Goal: Information Seeking & Learning: Learn about a topic

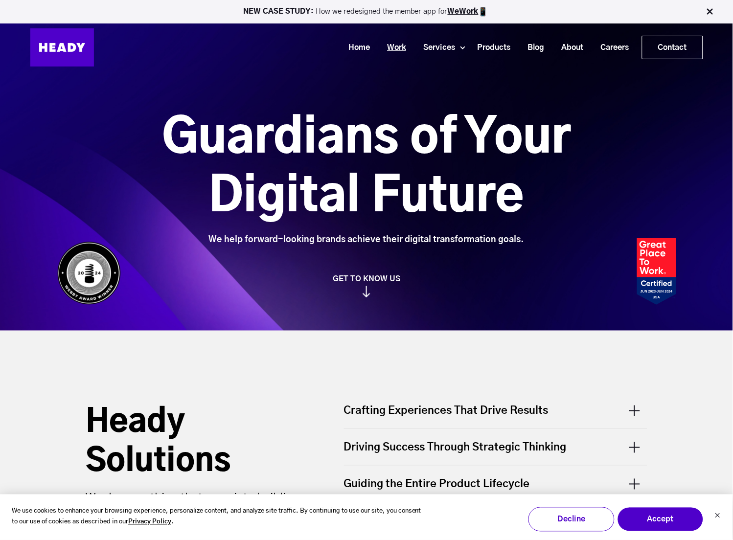
click at [396, 48] on link "Work" at bounding box center [393, 48] width 36 height 18
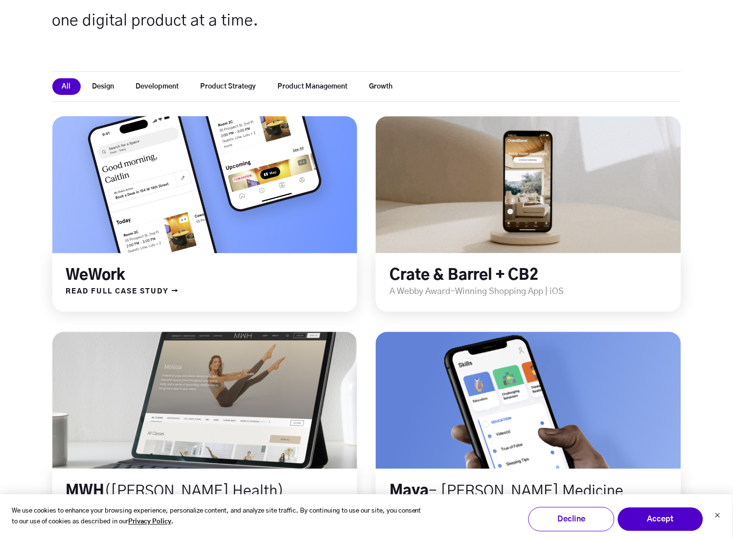
scroll to position [231, 0]
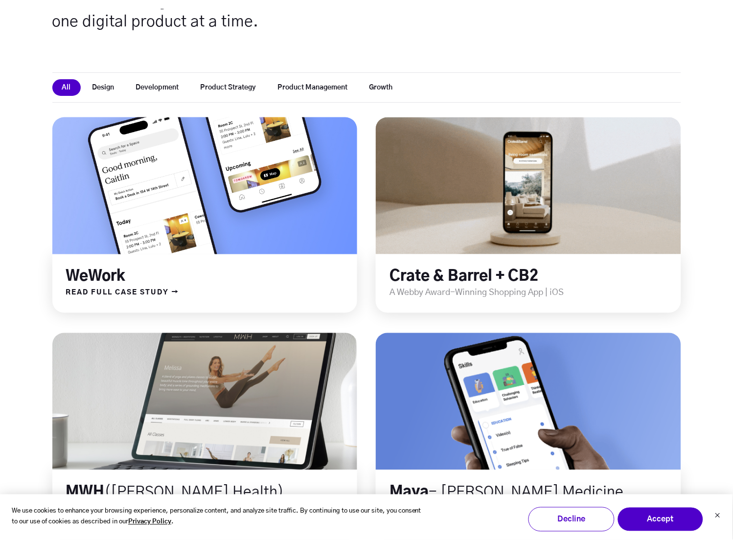
click at [280, 216] on link at bounding box center [205, 186] width 366 height 164
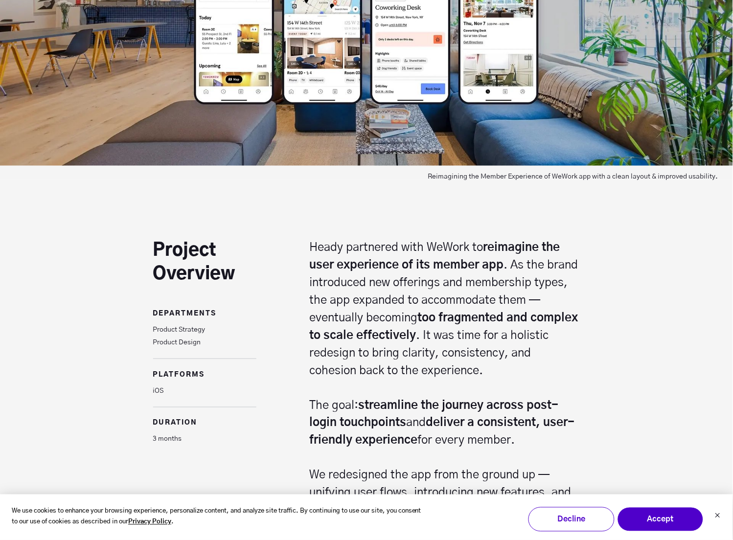
scroll to position [479, 0]
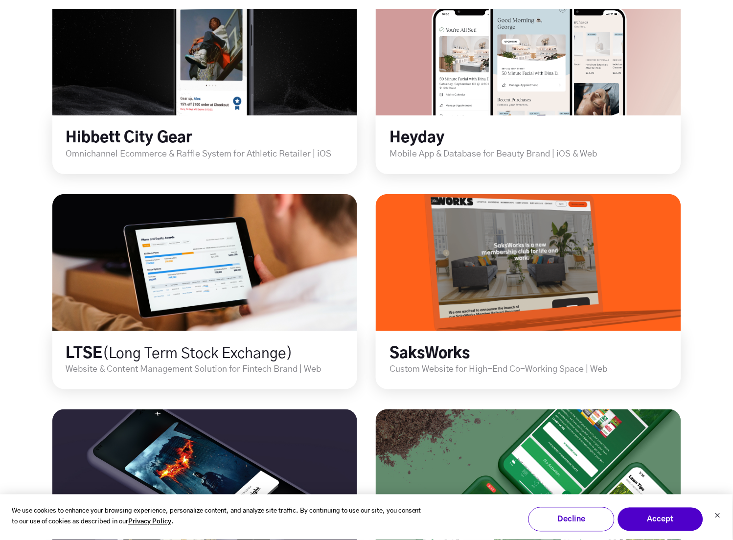
scroll to position [802, 0]
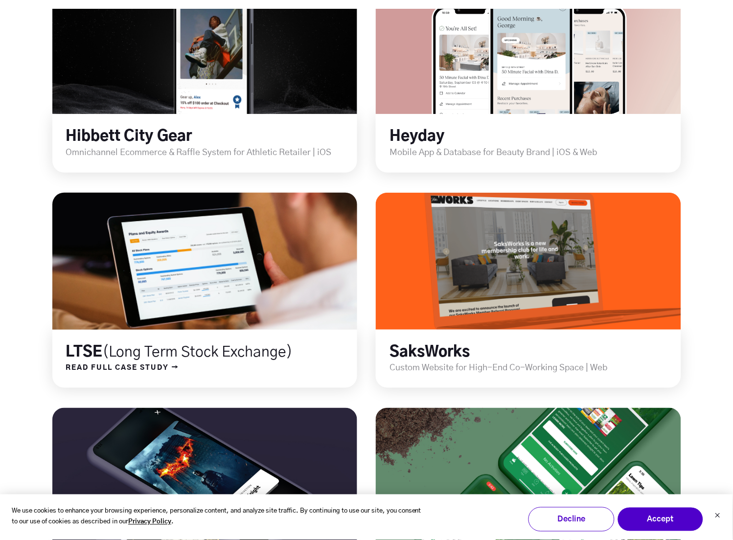
click at [112, 318] on link at bounding box center [205, 261] width 366 height 164
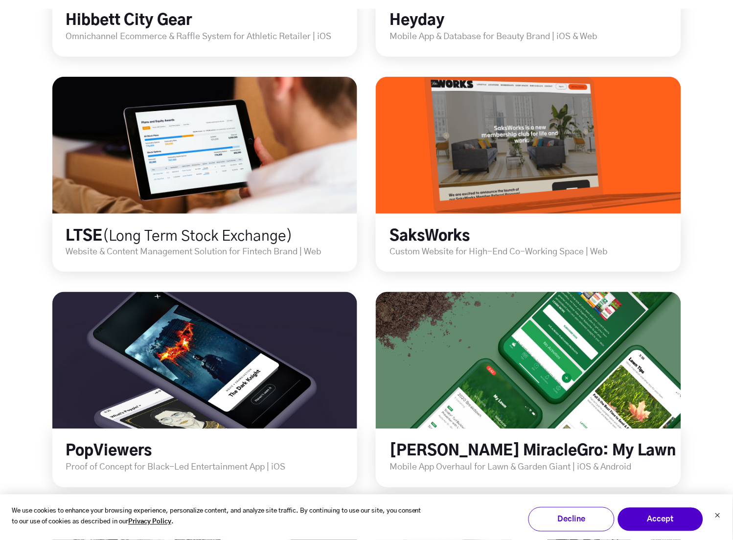
scroll to position [920, 0]
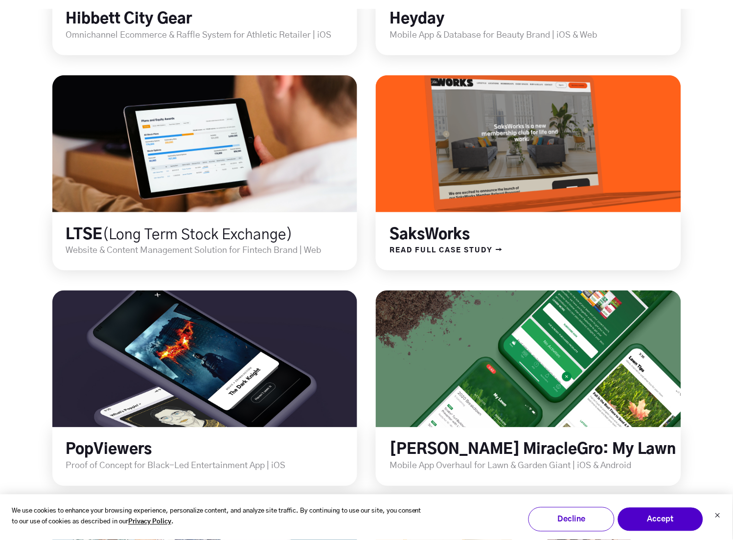
click at [513, 235] on h2 "SaksWorks" at bounding box center [534, 235] width 291 height 19
click at [481, 247] on span "READ FULL CASE STUDY →" at bounding box center [439, 250] width 127 height 13
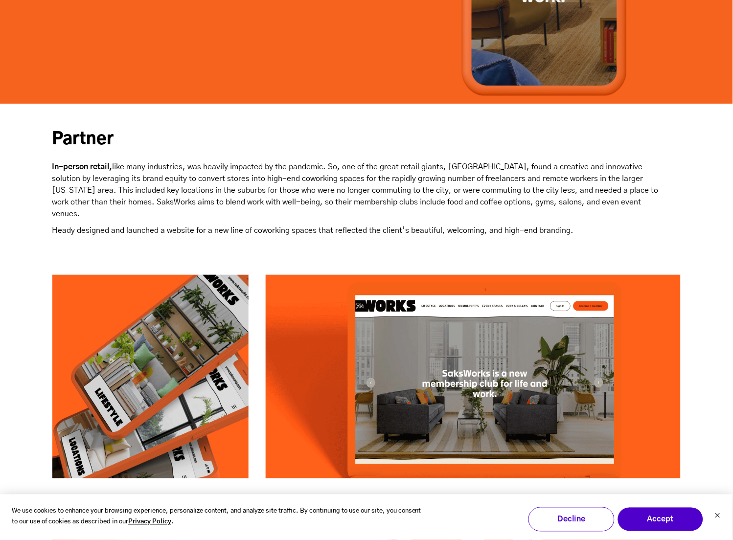
scroll to position [418, 0]
